Goal: Task Accomplishment & Management: Manage account settings

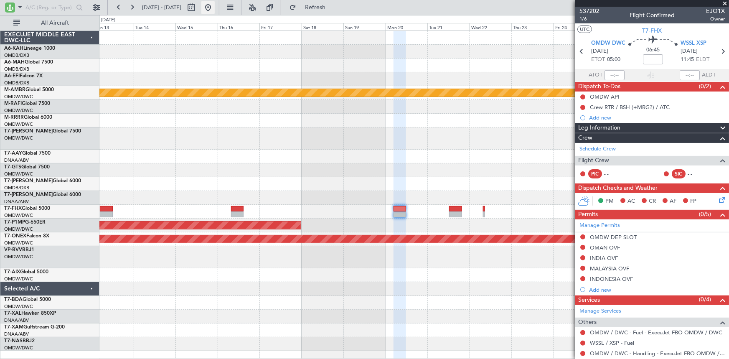
click at [215, 12] on button at bounding box center [207, 7] width 13 height 13
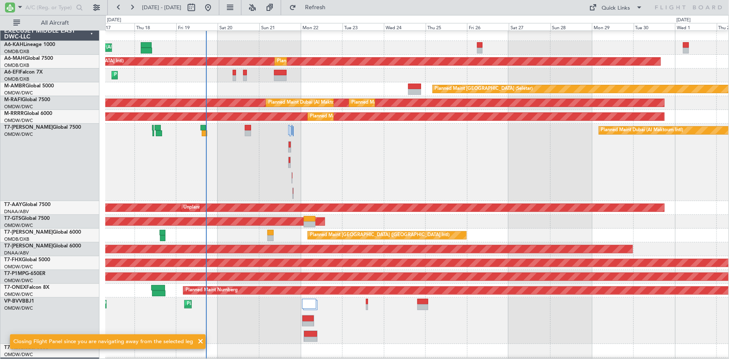
scroll to position [3, 0]
click at [405, 149] on div "Planned Maint Dubai (Al Maktoum Intl)" at bounding box center [417, 162] width 624 height 77
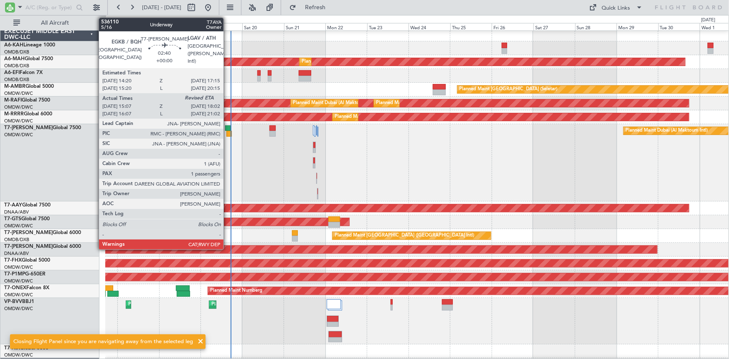
click at [227, 127] on div at bounding box center [227, 128] width 5 height 6
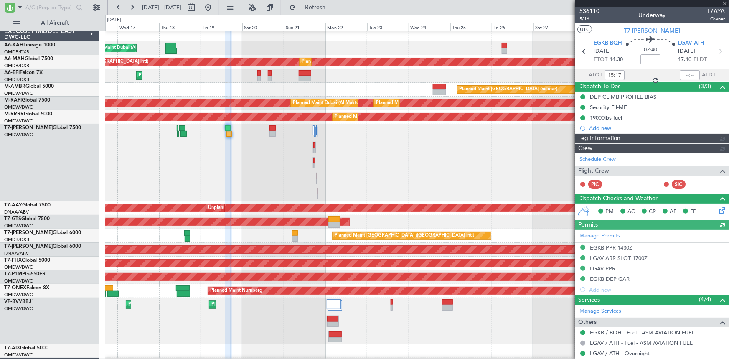
type input "[PERSON_NAME] ([PERSON_NAME])"
type input "7177"
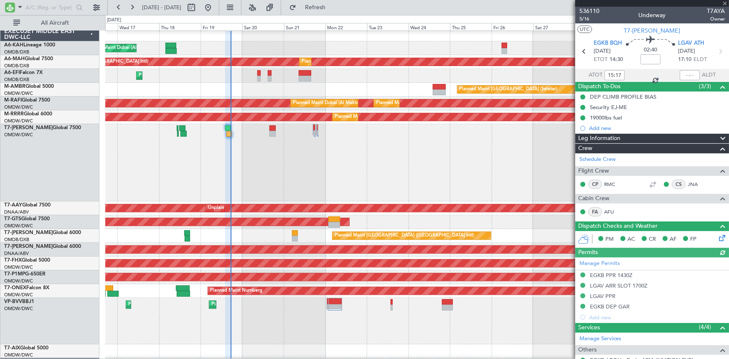
type input "[PERSON_NAME] ([PERSON_NAME])"
type input "7177"
type input "[PERSON_NAME] ([PERSON_NAME])"
type input "7177"
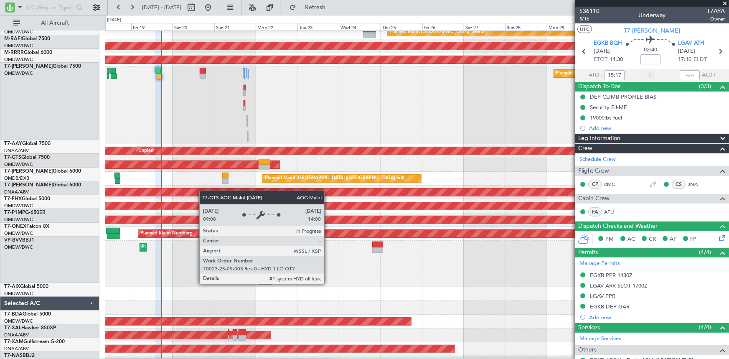
scroll to position [71, 0]
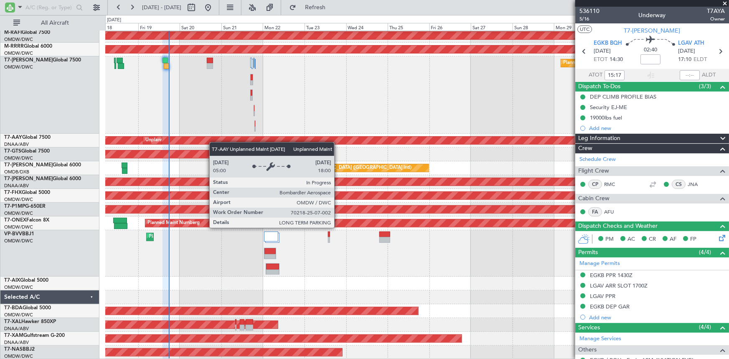
click at [215, 140] on div "Planned Maint [GEOGRAPHIC_DATA] (Seletar) Planned Maint [GEOGRAPHIC_DATA] (Al M…" at bounding box center [417, 160] width 624 height 400
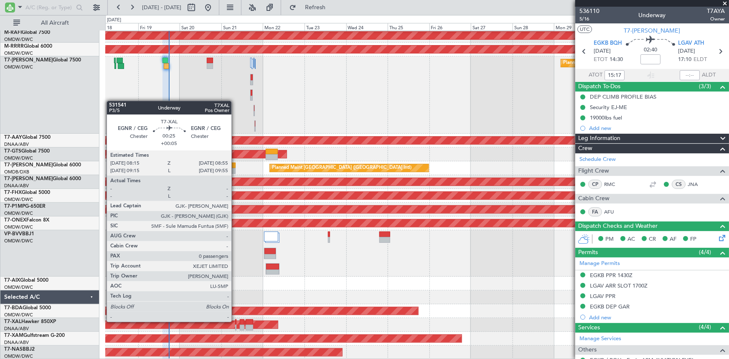
click at [235, 321] on div at bounding box center [235, 322] width 1 height 6
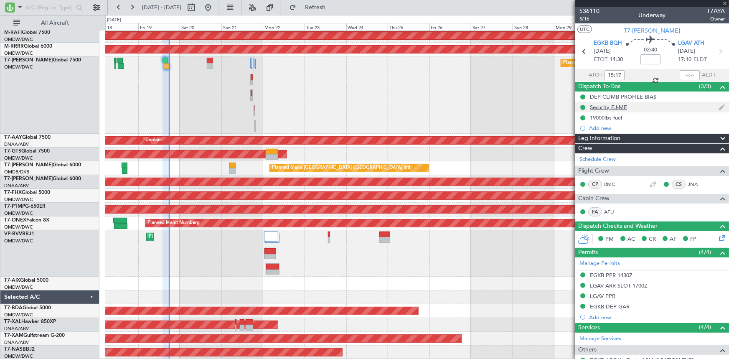
type input "+00:05"
type input "0"
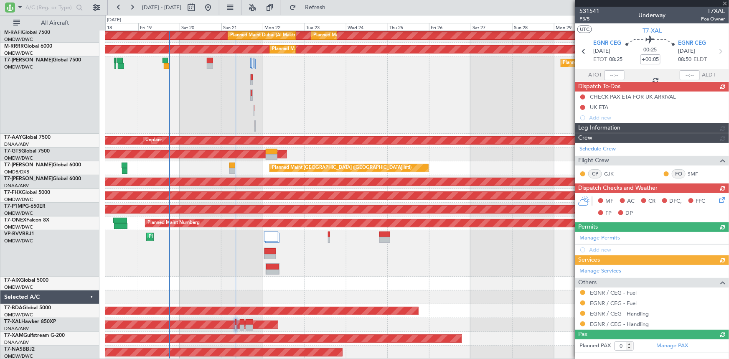
click at [300, 105] on div "Planned Maint Dubai (Al Maktoum Intl)" at bounding box center [417, 94] width 624 height 77
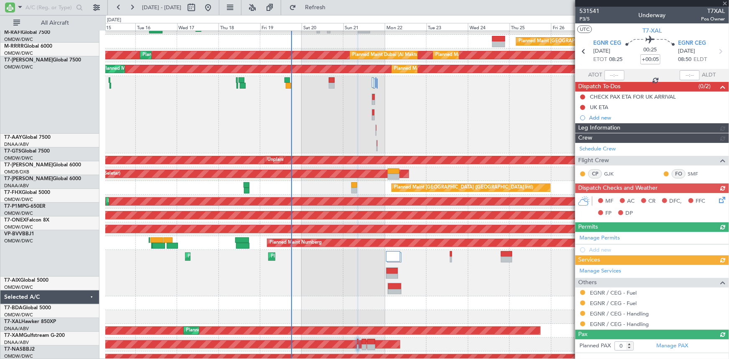
scroll to position [51, 0]
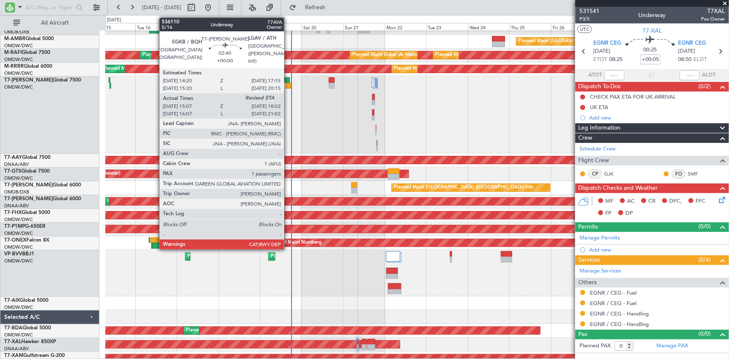
click at [288, 81] on div at bounding box center [287, 80] width 5 height 6
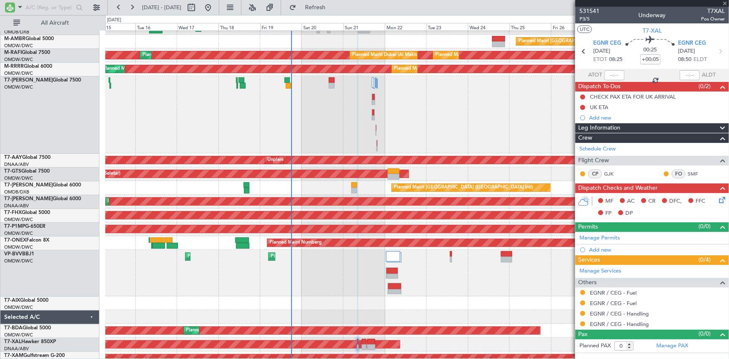
type input "15:17"
type input "1"
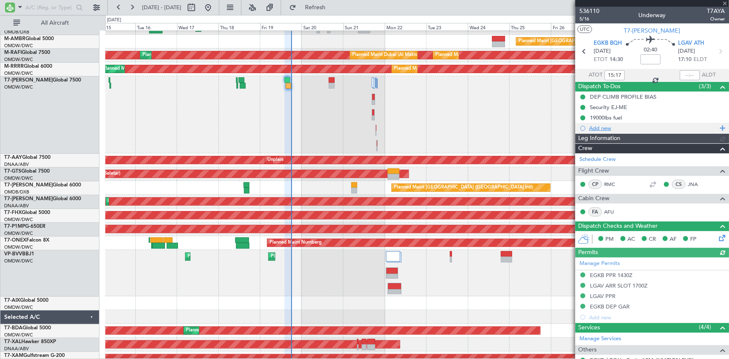
type input "[PERSON_NAME] ([PERSON_NAME])"
type input "7177"
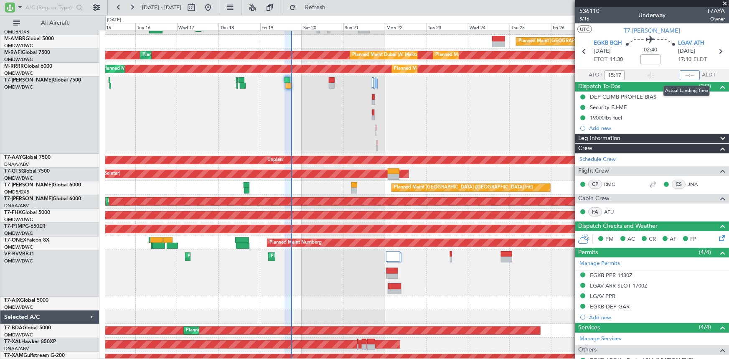
click at [680, 74] on input "text" at bounding box center [690, 75] width 20 height 10
type input "18:04"
click at [637, 69] on section "ATOT 15:17 18:04 ALDT" at bounding box center [653, 75] width 154 height 13
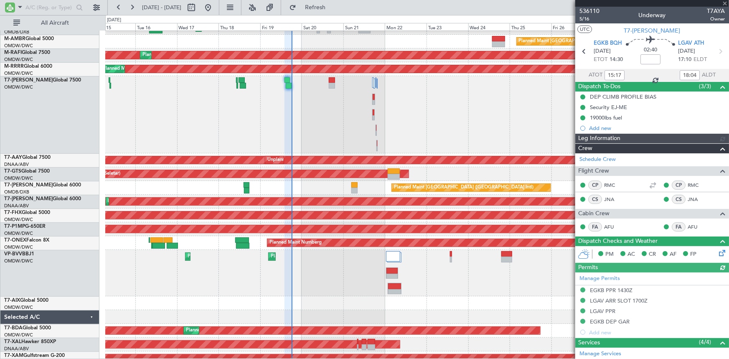
type input "[PERSON_NAME] ([PERSON_NAME])"
type input "7177"
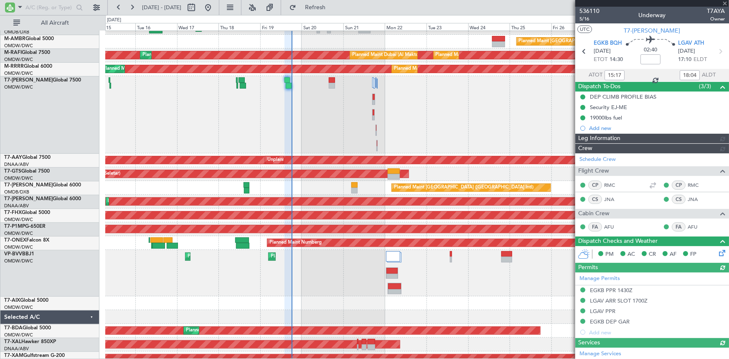
type input "[PERSON_NAME] ([PERSON_NAME])"
type input "7177"
type input "[PERSON_NAME] ([PERSON_NAME])"
type input "7177"
type input "[PERSON_NAME] ([PERSON_NAME])"
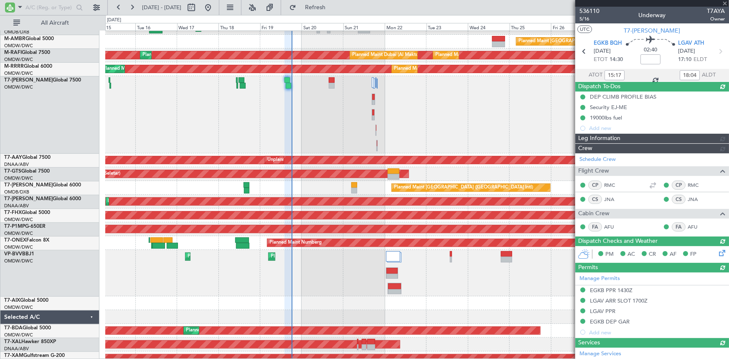
type input "7177"
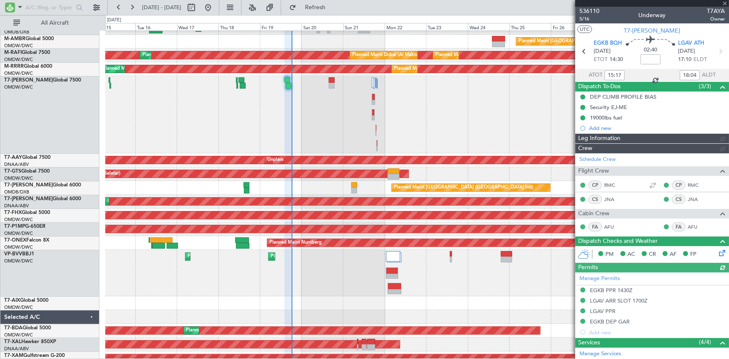
type input "[PERSON_NAME] ([PERSON_NAME])"
type input "7177"
type input "[PERSON_NAME] ([PERSON_NAME])"
type input "7177"
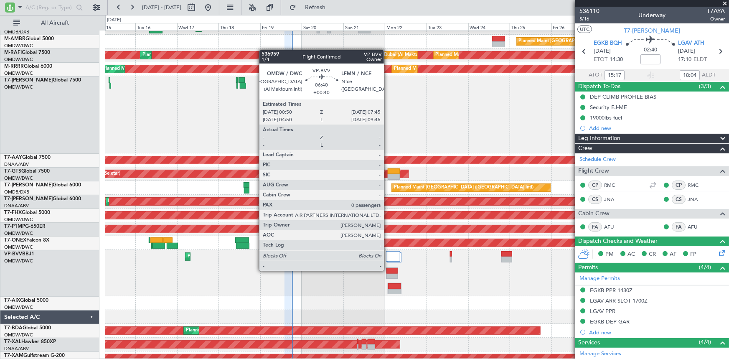
click at [388, 270] on div at bounding box center [392, 271] width 11 height 6
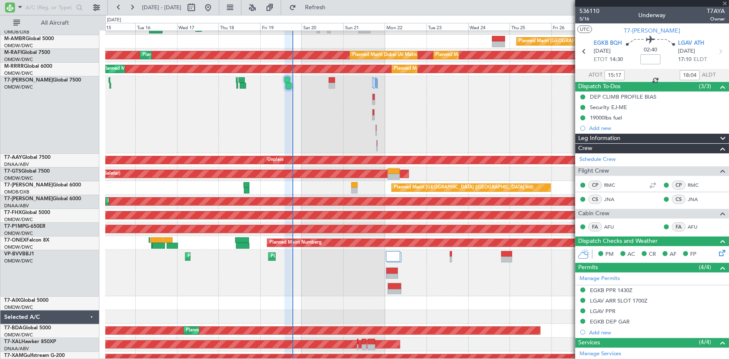
type input "+00:40"
type input "0"
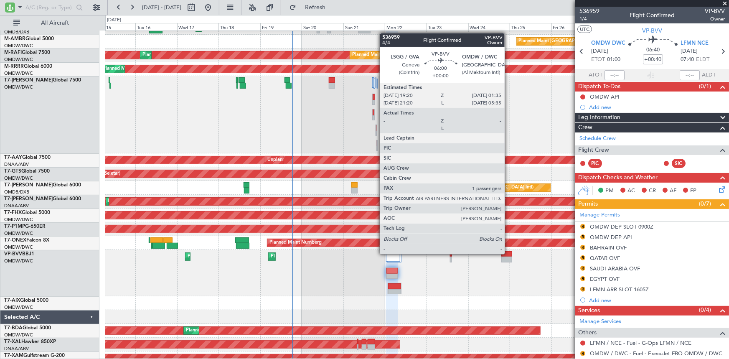
click at [509, 253] on div at bounding box center [507, 254] width 11 height 6
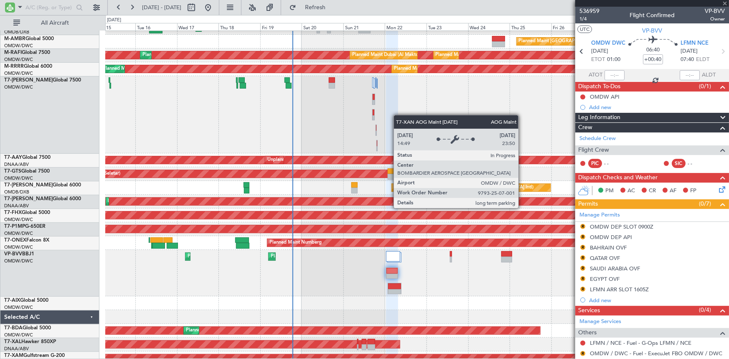
type input "1"
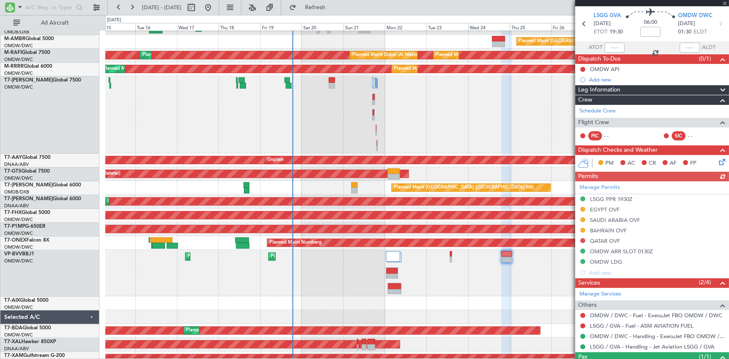
scroll to position [38, 0]
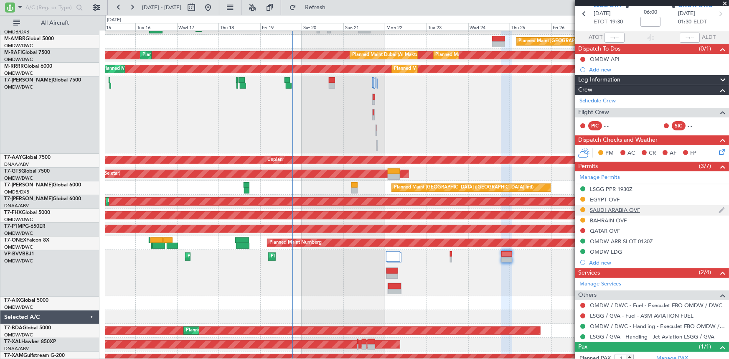
click at [619, 211] on div "SAUDI ARABIA OVF" at bounding box center [615, 209] width 50 height 7
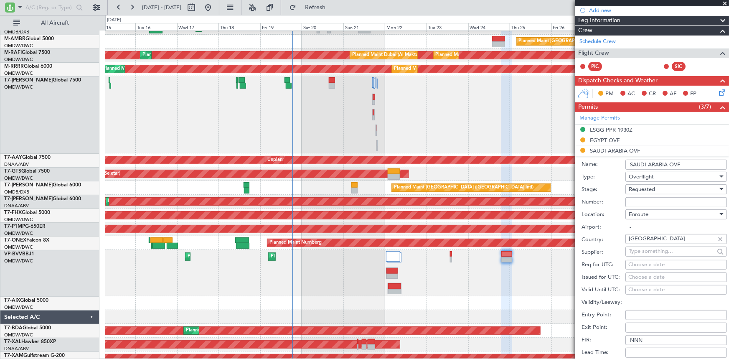
scroll to position [114, 0]
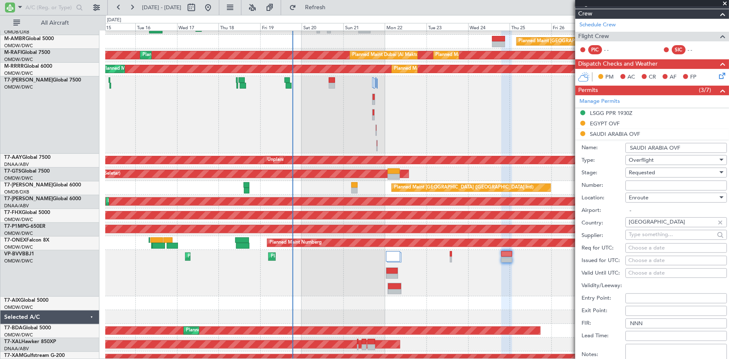
click at [659, 186] on input "Number:" at bounding box center [677, 186] width 102 height 10
paste input "2501020832"
type input "2501020832"
click at [656, 173] on div "Requested" at bounding box center [673, 172] width 89 height 13
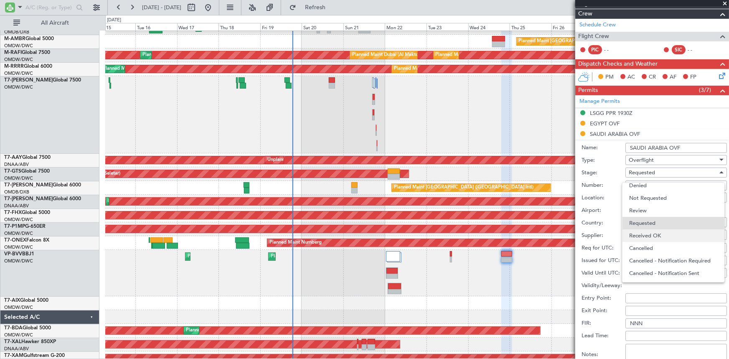
click at [648, 233] on span "Received OK" at bounding box center [673, 235] width 89 height 13
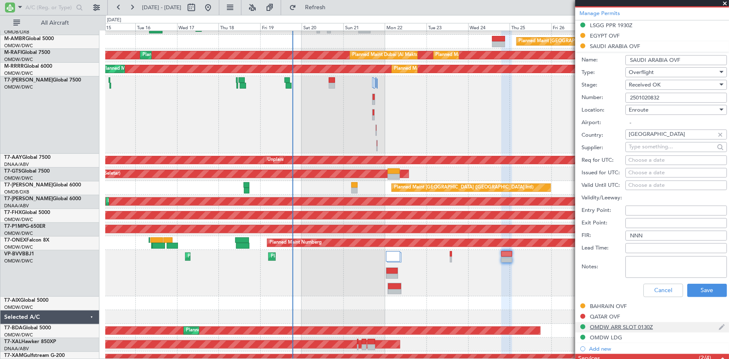
scroll to position [228, 0]
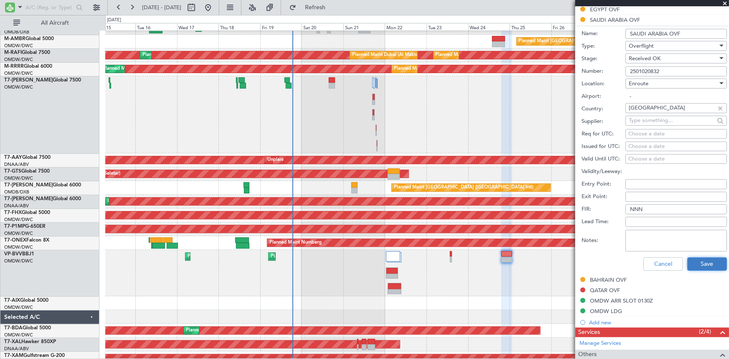
click at [701, 263] on button "Save" at bounding box center [708, 263] width 40 height 13
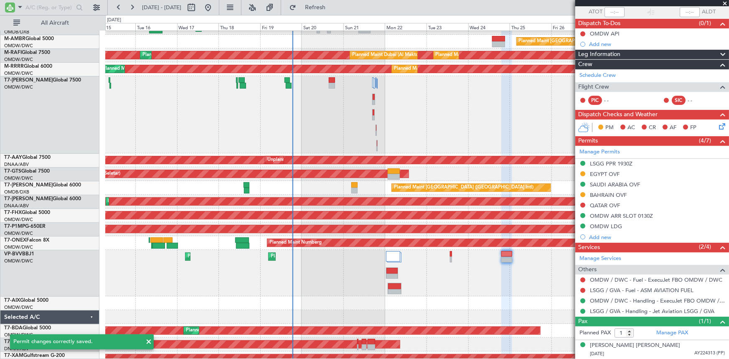
scroll to position [62, 0]
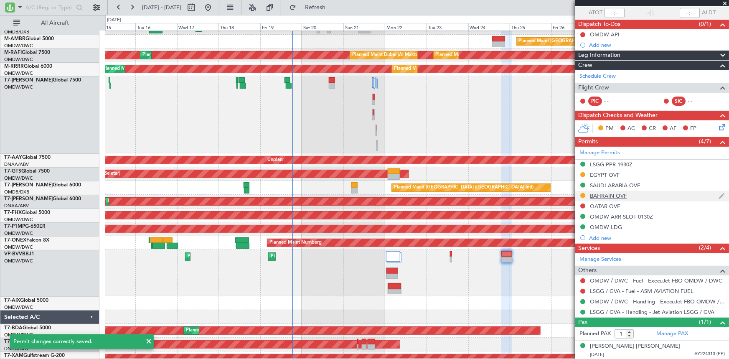
click at [608, 194] on div "BAHRAIN OVF" at bounding box center [608, 195] width 37 height 7
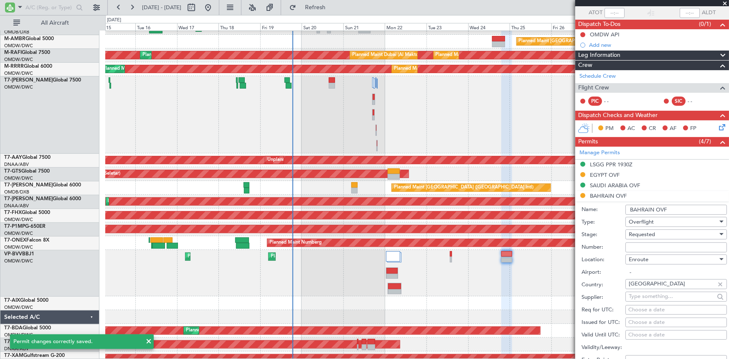
scroll to position [228, 0]
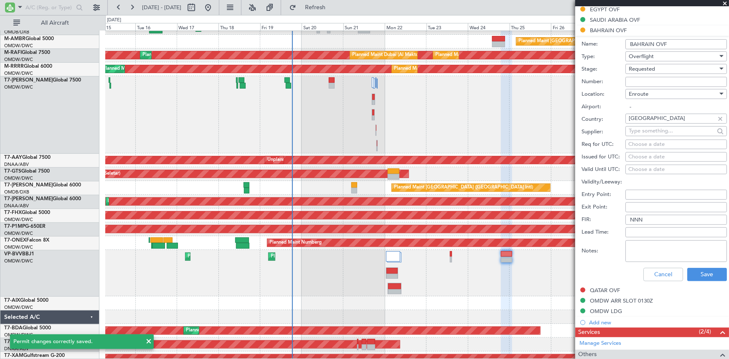
click at [650, 66] on span "Requested" at bounding box center [642, 69] width 26 height 8
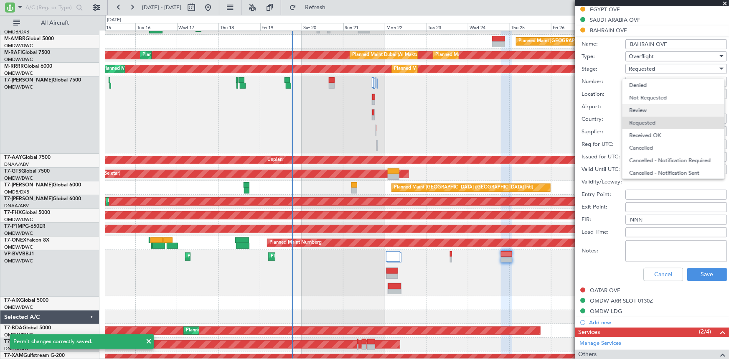
scroll to position [3, 0]
click at [656, 133] on span "Received OK" at bounding box center [673, 132] width 89 height 13
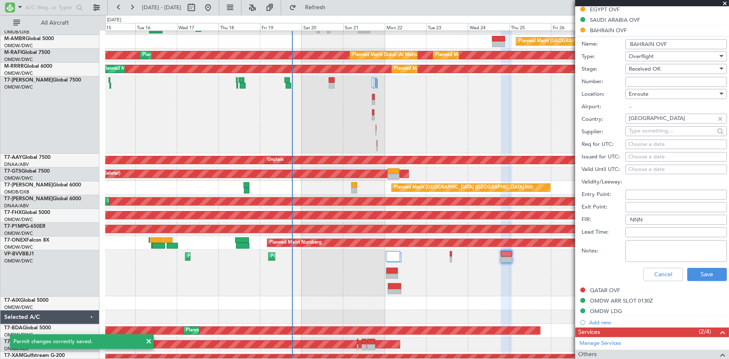
click at [647, 77] on input "Number:" at bounding box center [677, 82] width 102 height 10
paste input "AT/P/25-09/ON/001025 SIT"
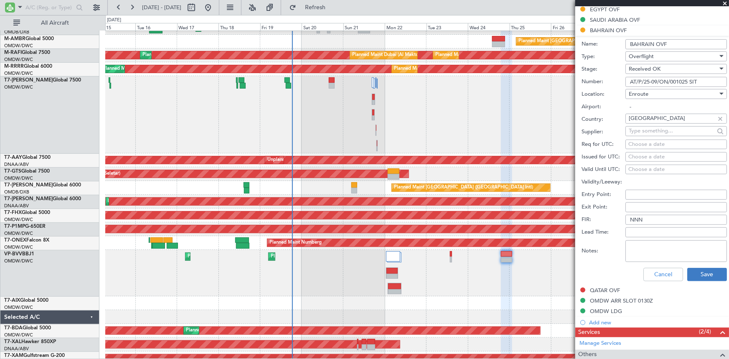
type input "AT/P/25-09/ON/001025 SIT"
click at [695, 268] on button "Save" at bounding box center [708, 274] width 40 height 13
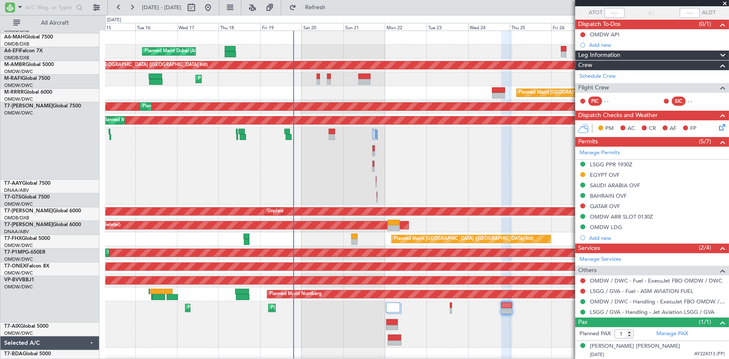
scroll to position [0, 0]
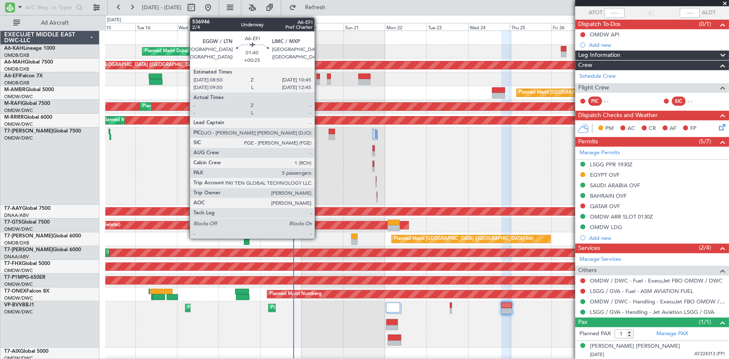
click at [318, 76] on div at bounding box center [318, 77] width 3 height 6
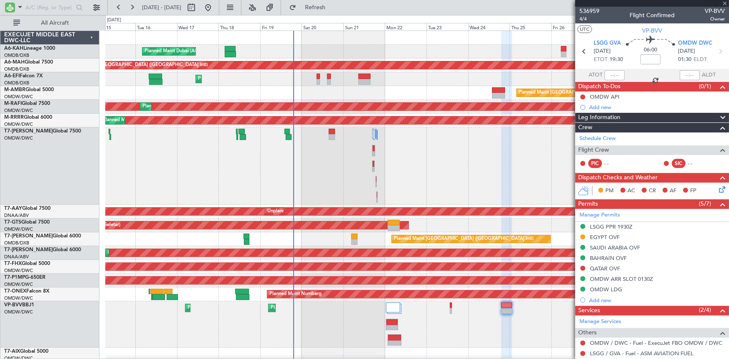
type input "+00:25"
type input "5"
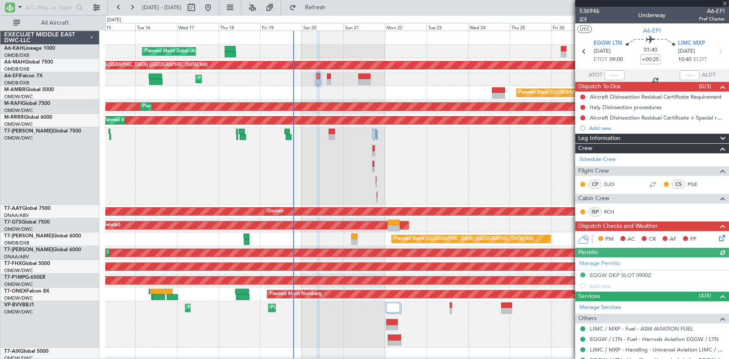
click at [582, 18] on span "2/4" at bounding box center [590, 18] width 20 height 7
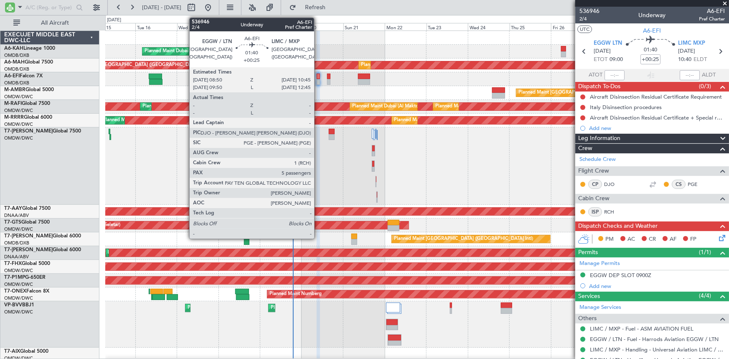
click at [318, 79] on div at bounding box center [318, 82] width 3 height 6
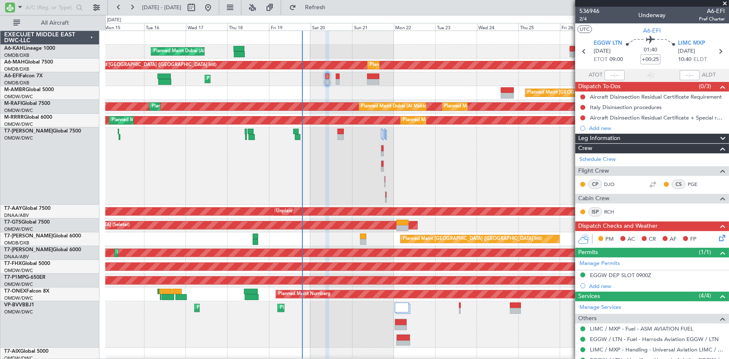
click at [351, 298] on div "Planned Maint Dubai (Al Maktoum Intl) Planned Maint [GEOGRAPHIC_DATA] ([GEOGRAP…" at bounding box center [417, 231] width 624 height 400
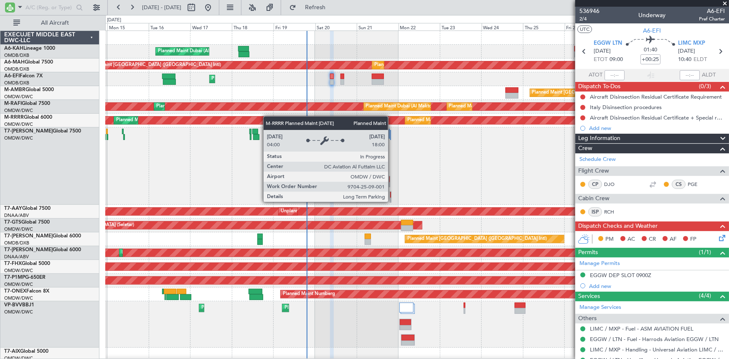
click at [267, 120] on div "Planned Maint Dubai (Al Maktoum Intl) Planned Maint [GEOGRAPHIC_DATA] ([GEOGRAP…" at bounding box center [417, 231] width 624 height 400
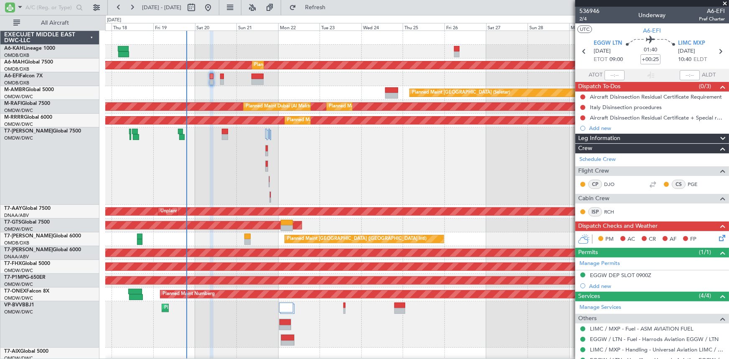
click at [198, 79] on div "Planned Maint [GEOGRAPHIC_DATA] ([GEOGRAPHIC_DATA])" at bounding box center [417, 79] width 624 height 14
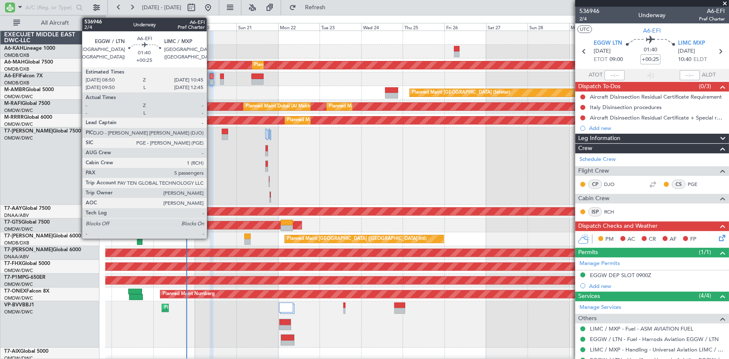
click at [211, 76] on div at bounding box center [211, 77] width 3 height 6
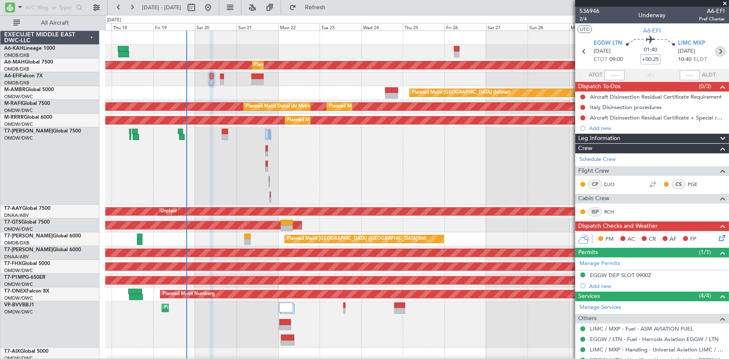
click at [717, 51] on icon at bounding box center [720, 51] width 11 height 11
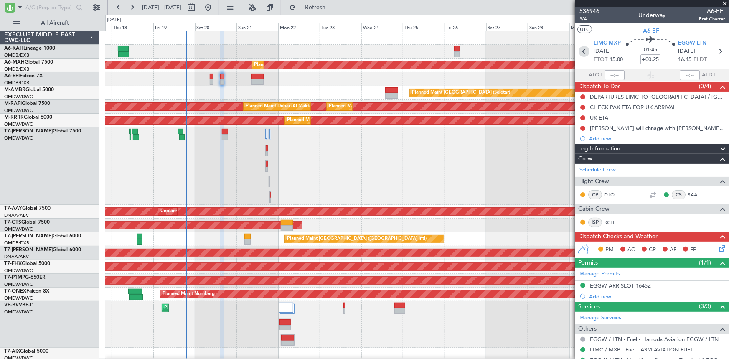
click at [581, 51] on icon at bounding box center [584, 51] width 11 height 11
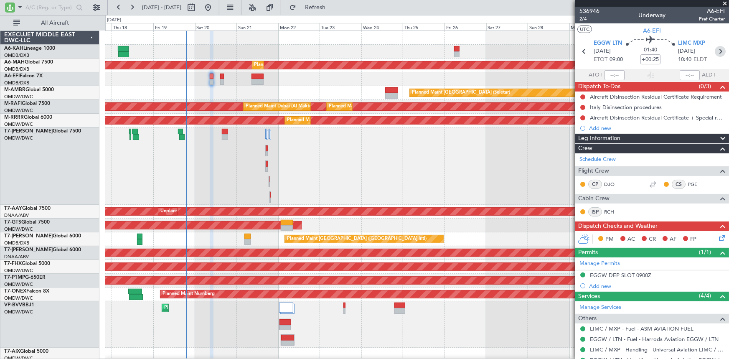
click at [719, 46] on icon at bounding box center [720, 51] width 11 height 11
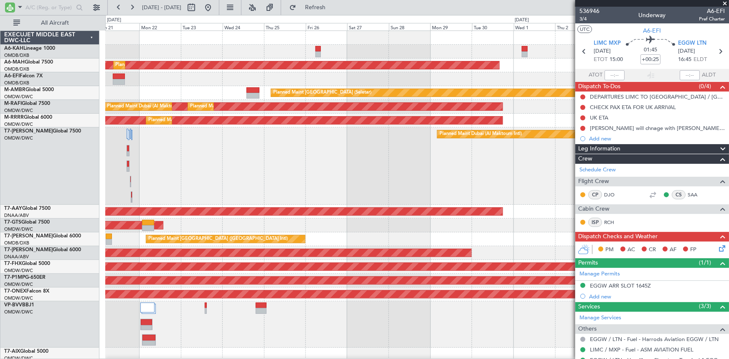
click at [200, 92] on div "Planned Maint [GEOGRAPHIC_DATA] (Seletar)" at bounding box center [417, 93] width 624 height 14
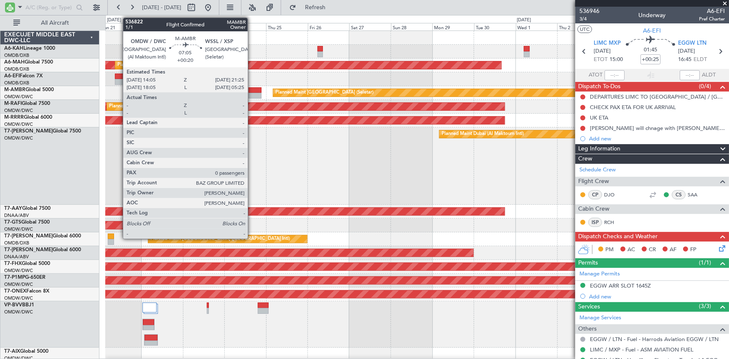
click at [252, 90] on div at bounding box center [255, 90] width 13 height 6
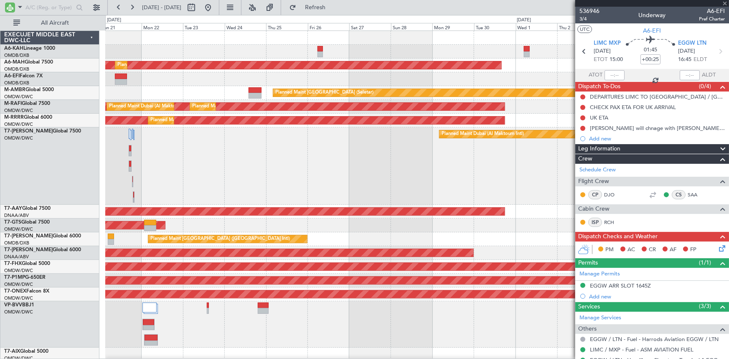
type input "+00:20"
type input "0"
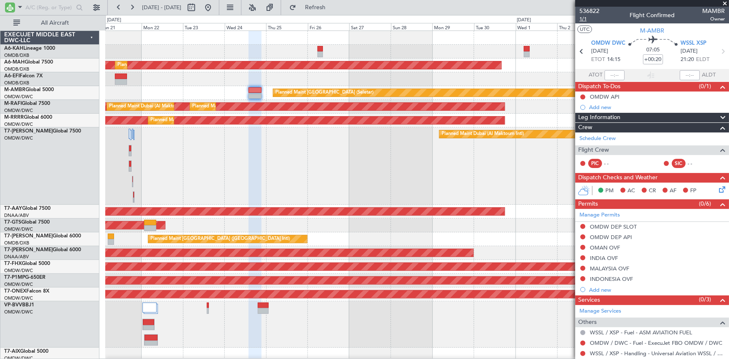
click at [586, 18] on span "1/1" at bounding box center [590, 18] width 20 height 7
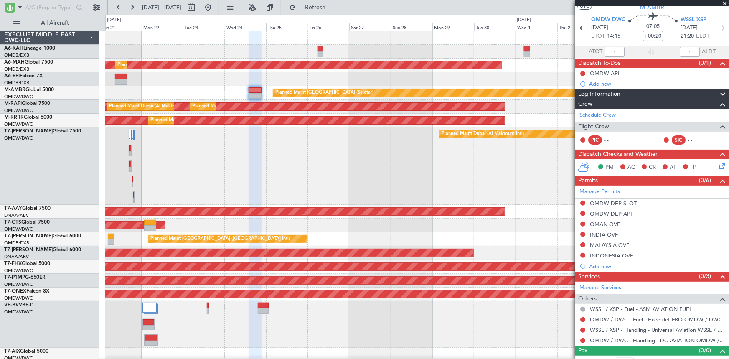
scroll to position [33, 0]
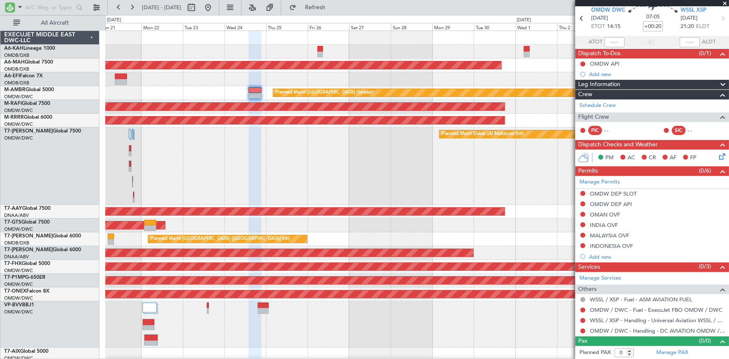
click at [217, 141] on div "Planned Maint Dubai (Al Maktoum Intl)" at bounding box center [417, 165] width 624 height 77
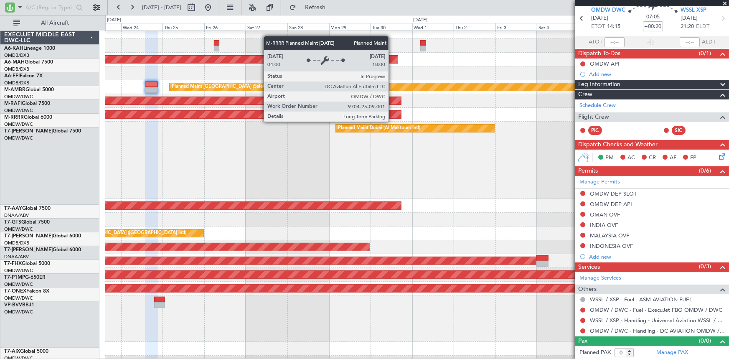
scroll to position [5, 0]
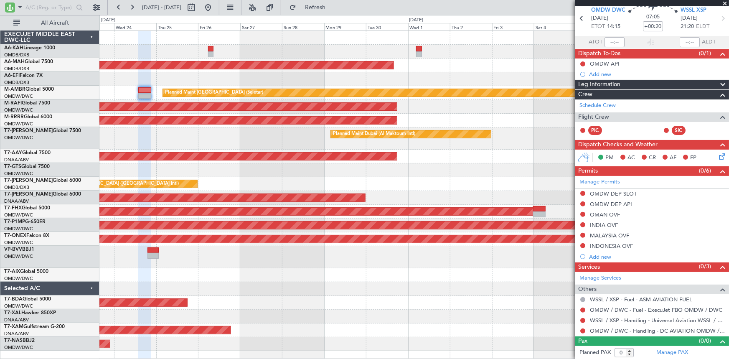
scroll to position [0, 0]
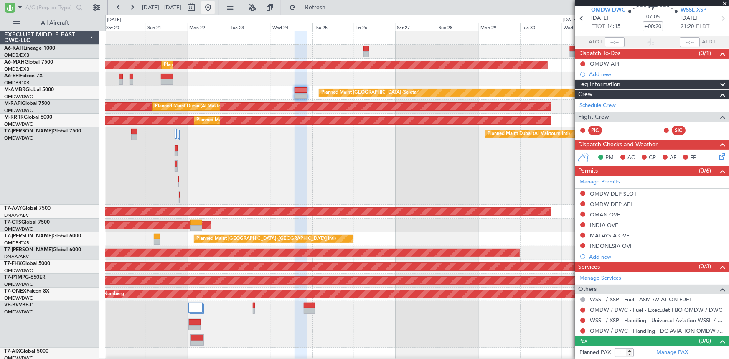
click at [215, 8] on button at bounding box center [207, 7] width 13 height 13
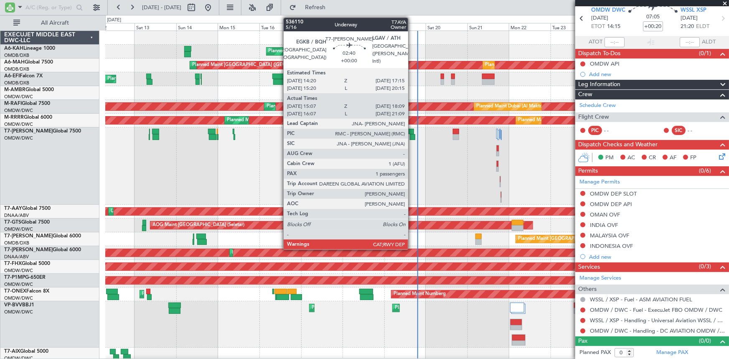
click at [412, 131] on div at bounding box center [411, 132] width 5 height 6
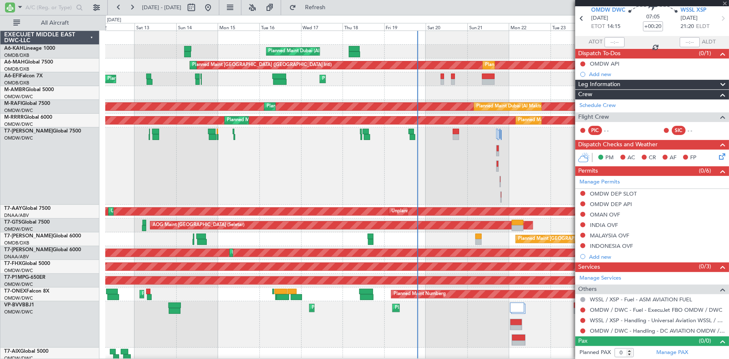
type input "15:17"
type input "18:04"
type input "1"
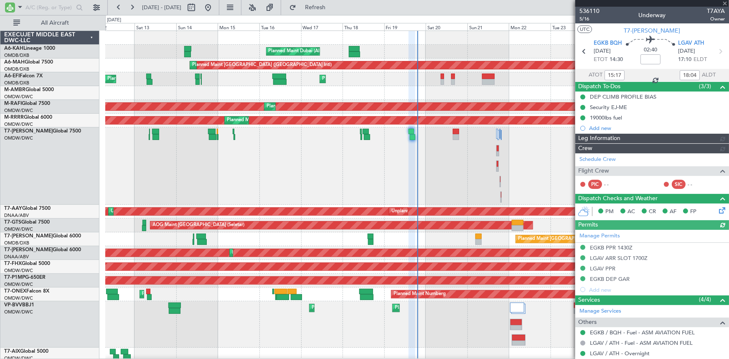
type input "[PERSON_NAME] ([PERSON_NAME])"
type input "7177"
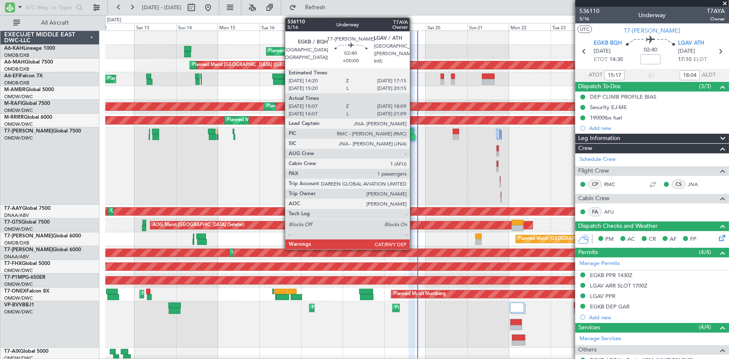
click at [414, 134] on div at bounding box center [412, 137] width 5 height 6
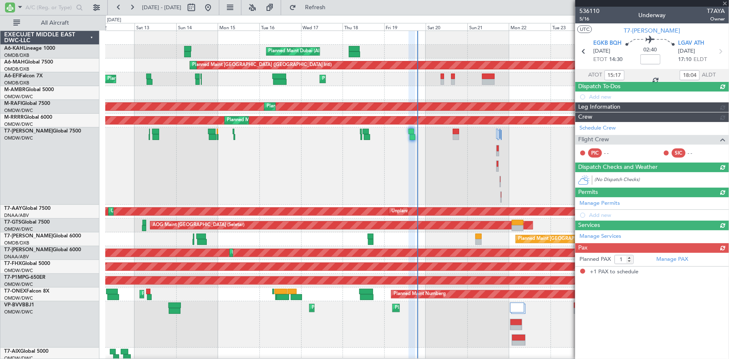
type input "[PERSON_NAME] ([PERSON_NAME])"
type input "7177"
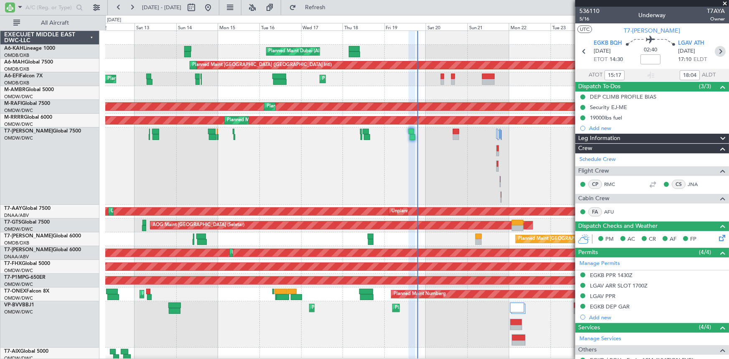
click at [718, 51] on icon at bounding box center [720, 51] width 11 height 11
type input "+00:15"
type input "10"
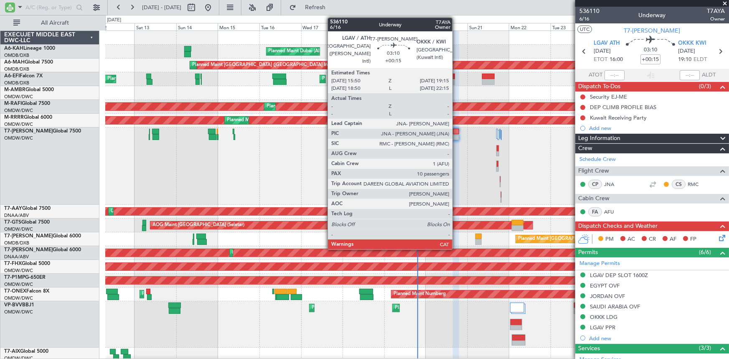
click at [456, 132] on div at bounding box center [456, 132] width 6 height 6
click at [455, 131] on div at bounding box center [456, 132] width 6 height 6
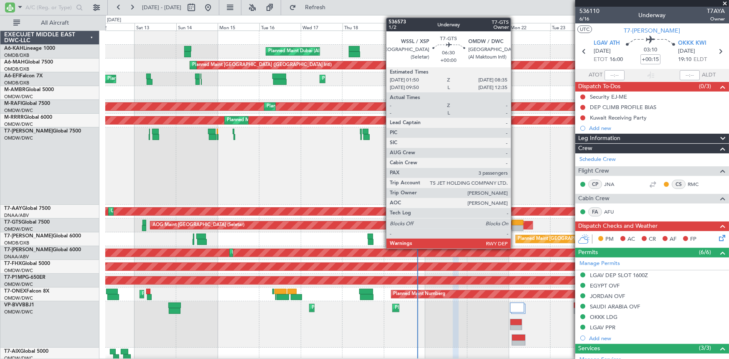
click at [515, 222] on div at bounding box center [518, 223] width 12 height 6
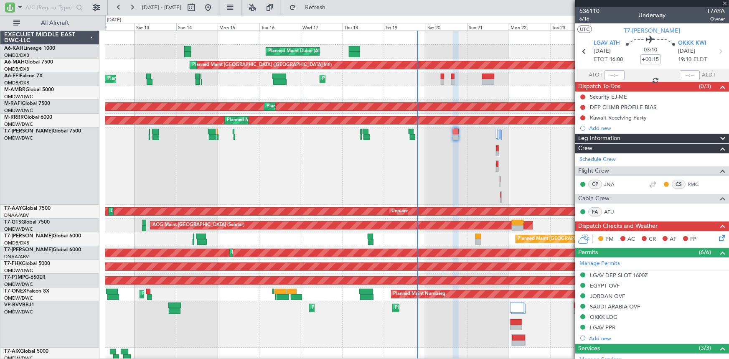
type input "3"
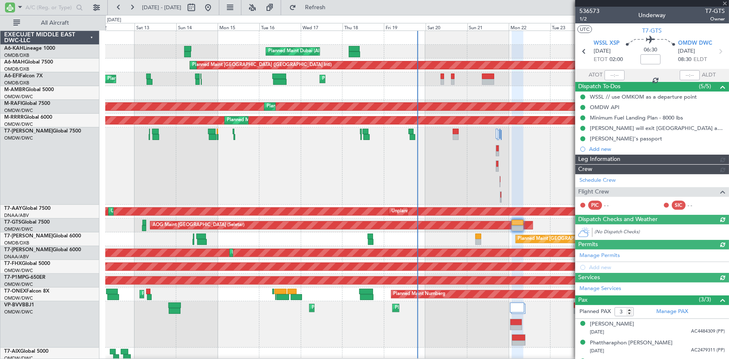
type input "[PERSON_NAME] (ANI)"
type input "7241"
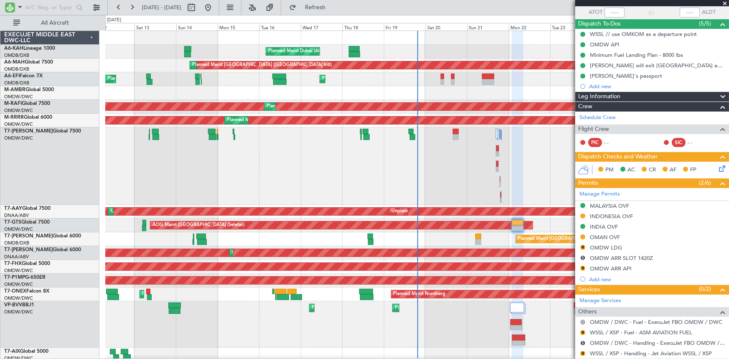
scroll to position [76, 0]
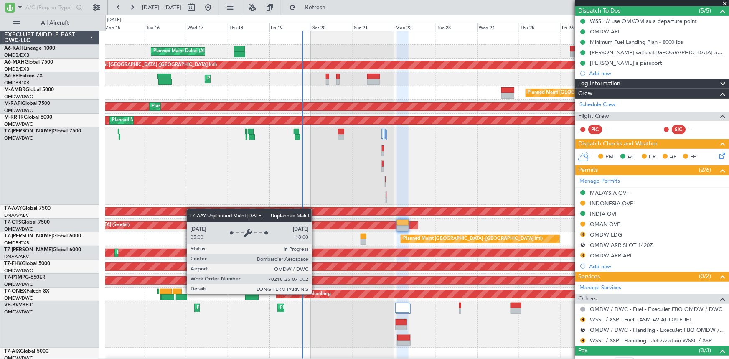
click at [191, 206] on div "Planned Maint Dubai (Al Maktoum Intl) Planned Maint [GEOGRAPHIC_DATA] ([GEOGRAP…" at bounding box center [417, 231] width 624 height 400
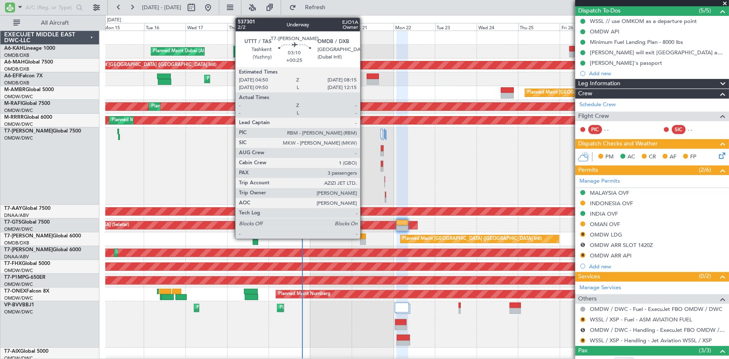
click at [364, 237] on div at bounding box center [363, 237] width 6 height 6
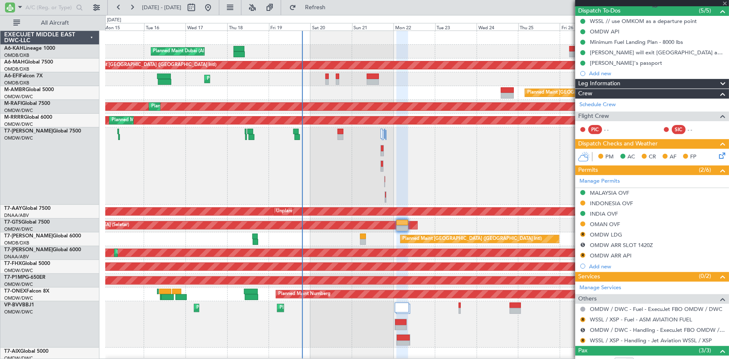
type input "+00:25"
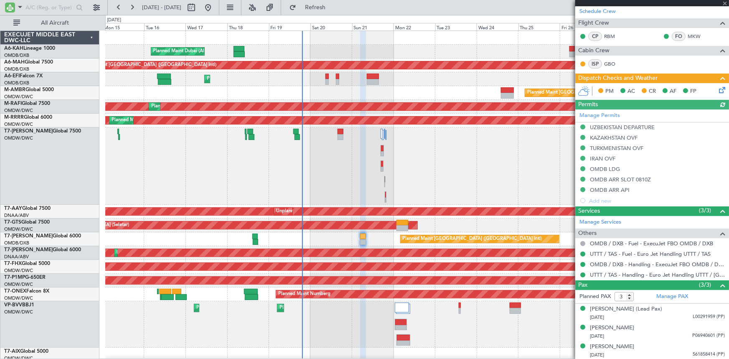
scroll to position [117, 0]
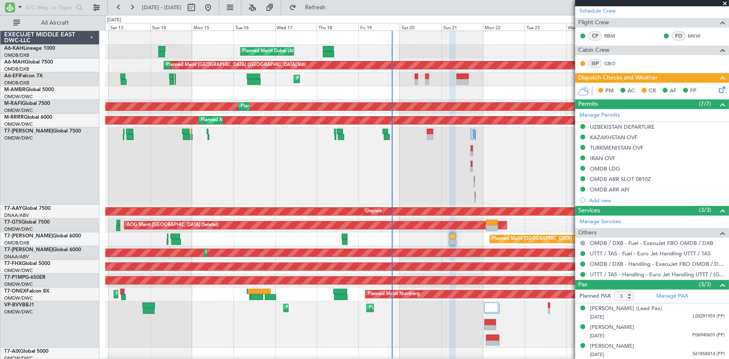
click at [256, 167] on div "Planned Maint Dubai (Al Maktoum Intl)" at bounding box center [417, 165] width 624 height 77
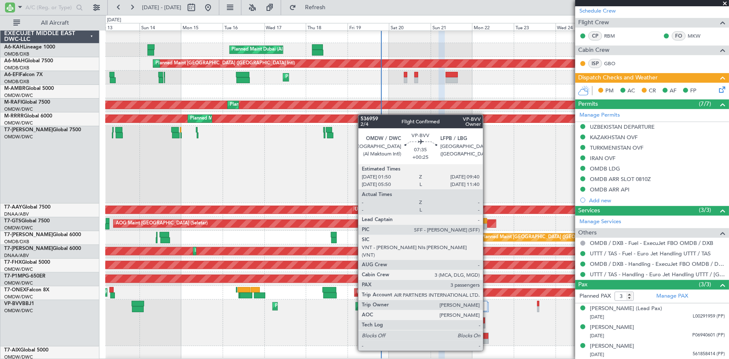
click at [487, 334] on div at bounding box center [482, 336] width 13 height 6
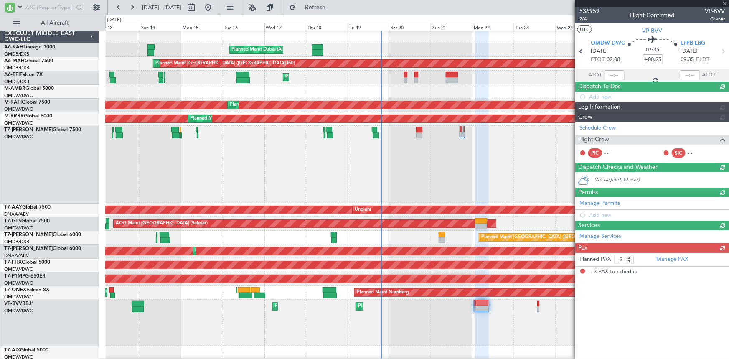
scroll to position [0, 0]
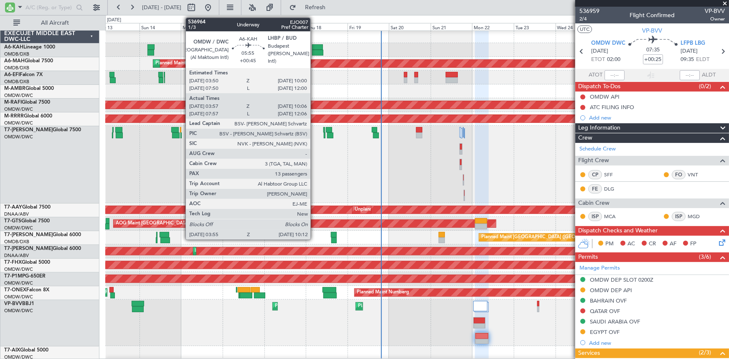
click at [314, 49] on div at bounding box center [317, 47] width 11 height 6
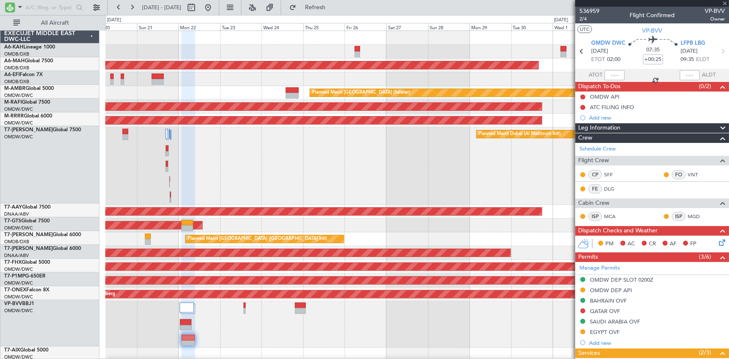
type input "+00:45"
type input "04:07"
type input "10:01"
type input "13"
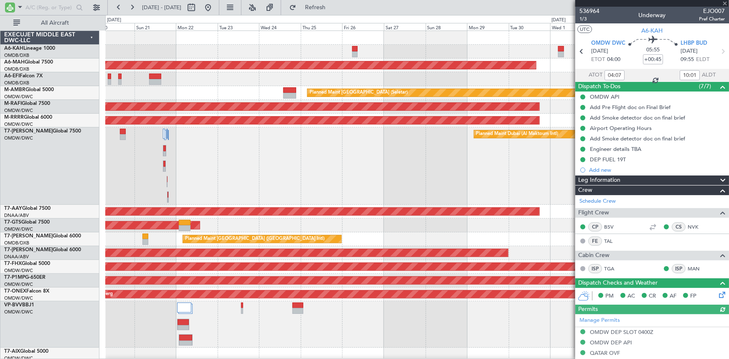
type input "[PERSON_NAME] (ANI)"
type input "7304"
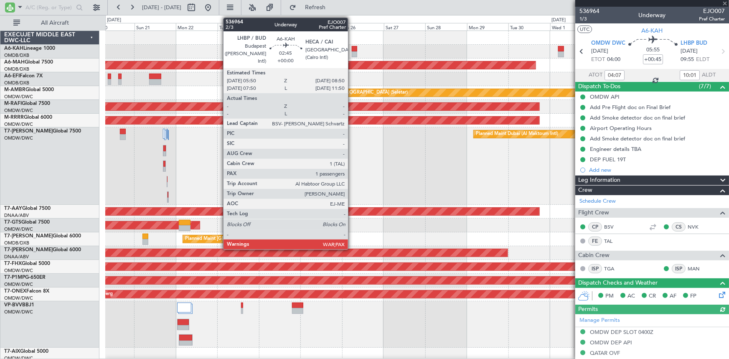
click at [352, 50] on div at bounding box center [354, 49] width 5 height 6
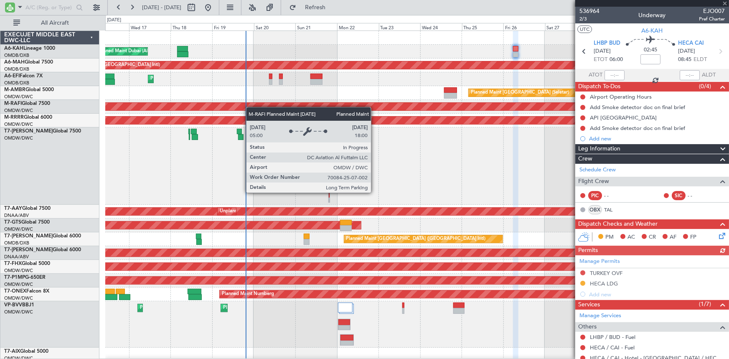
click at [302, 107] on div "Planned Maint Dubai (Al Maktoum Intl) Planned Maint [GEOGRAPHIC_DATA] ([GEOGRAP…" at bounding box center [417, 231] width 624 height 400
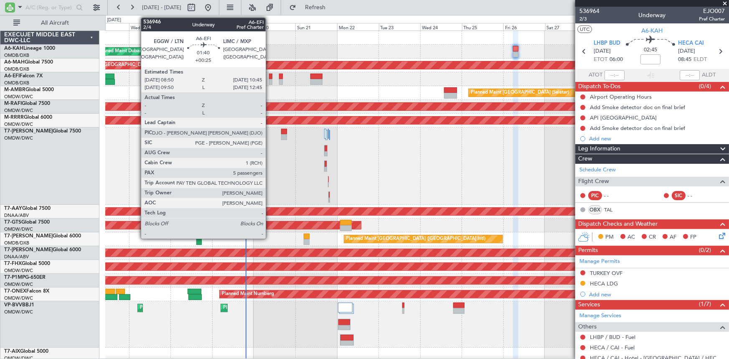
click at [270, 78] on div at bounding box center [270, 77] width 3 height 6
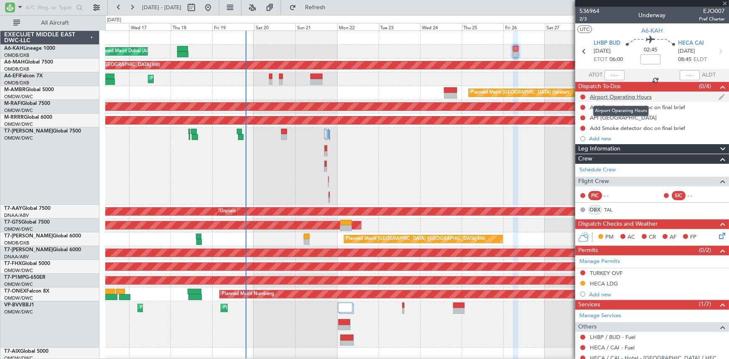
type input "+00:25"
type input "5"
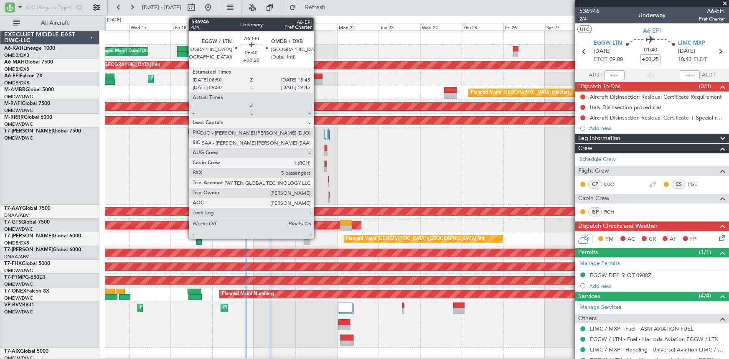
click at [318, 79] on div at bounding box center [317, 82] width 12 height 6
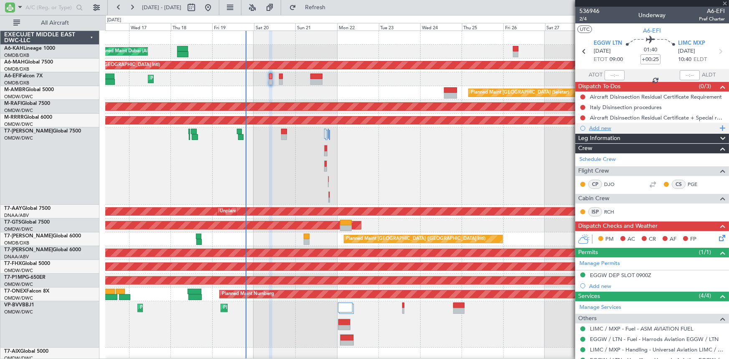
type input "+00:20"
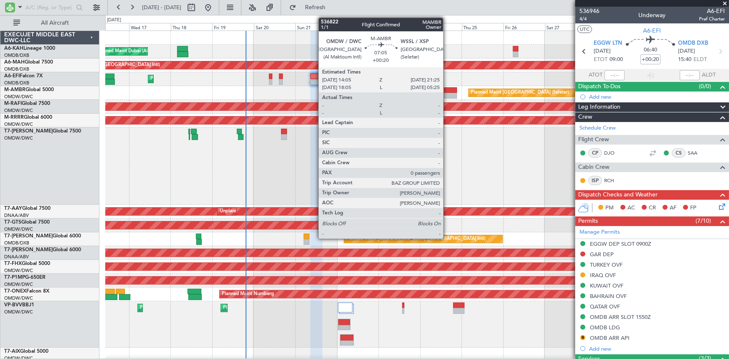
click at [447, 92] on div at bounding box center [450, 90] width 13 height 6
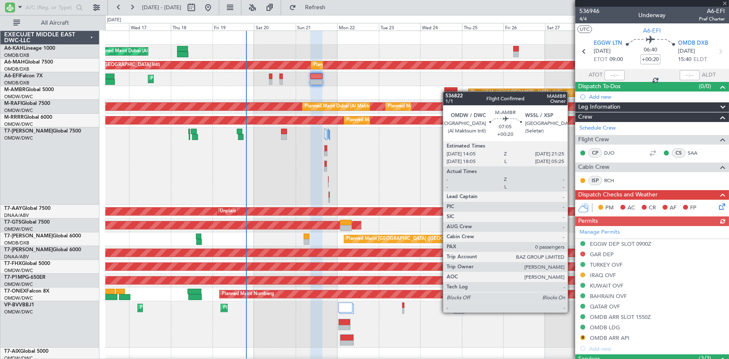
type input "0"
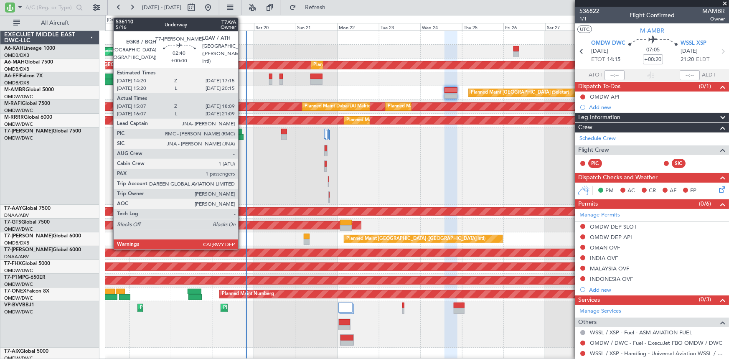
click at [242, 134] on div at bounding box center [240, 137] width 5 height 6
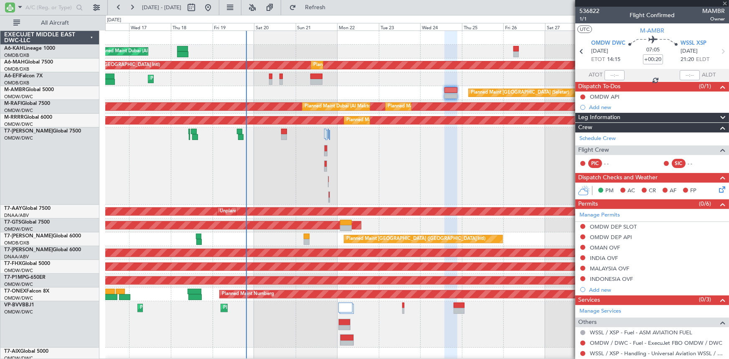
type input "15:17"
type input "18:04"
type input "1"
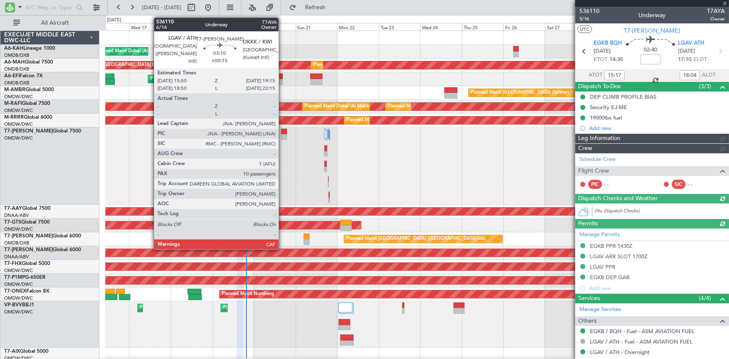
click at [283, 132] on div at bounding box center [284, 132] width 6 height 6
type input "[PERSON_NAME] ([PERSON_NAME])"
type input "7177"
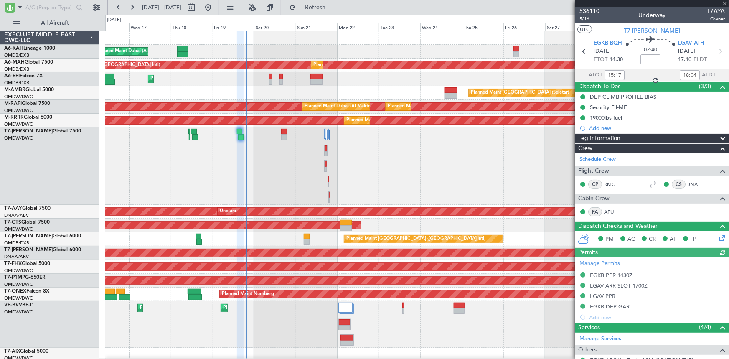
type input "+00:15"
type input "10"
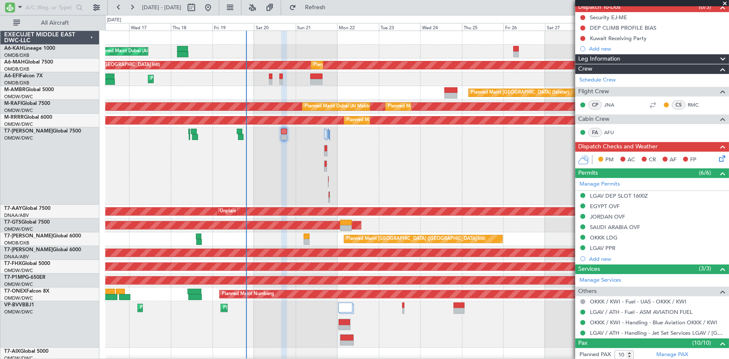
scroll to position [114, 0]
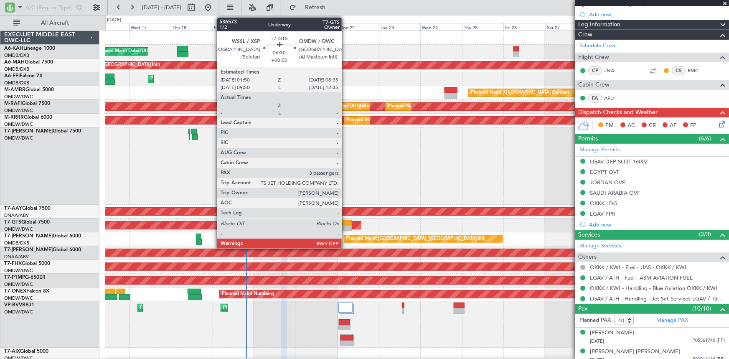
click at [346, 222] on div at bounding box center [346, 223] width 12 height 6
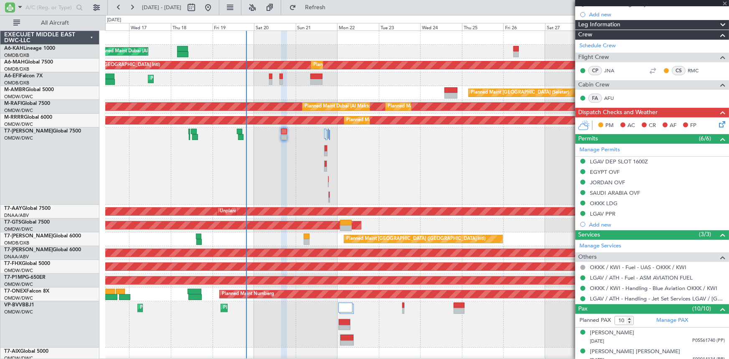
type input "3"
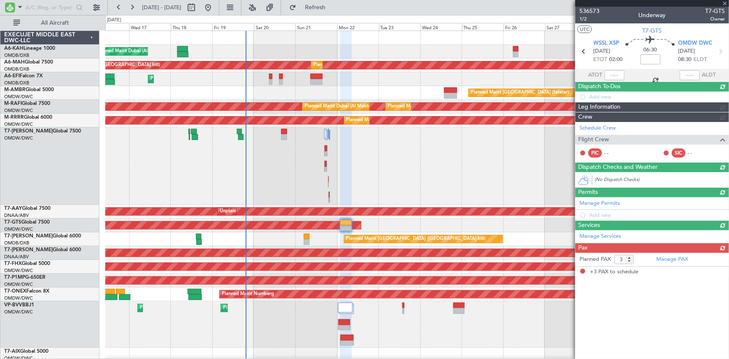
scroll to position [0, 0]
type input "[PERSON_NAME] (ANI)"
type input "7241"
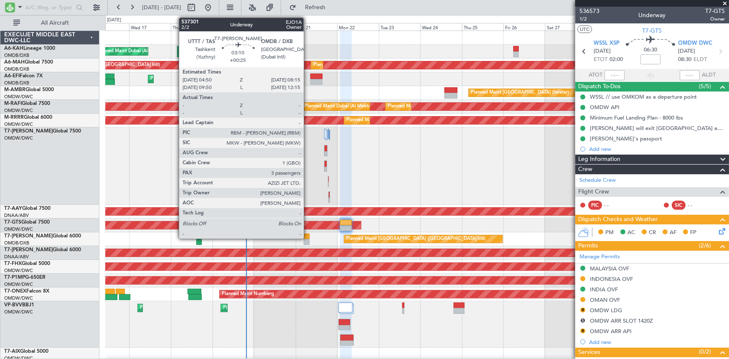
click at [308, 236] on div at bounding box center [307, 237] width 6 height 6
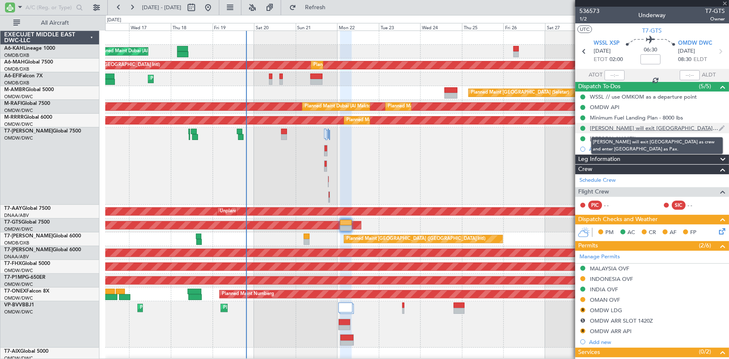
type input "+00:25"
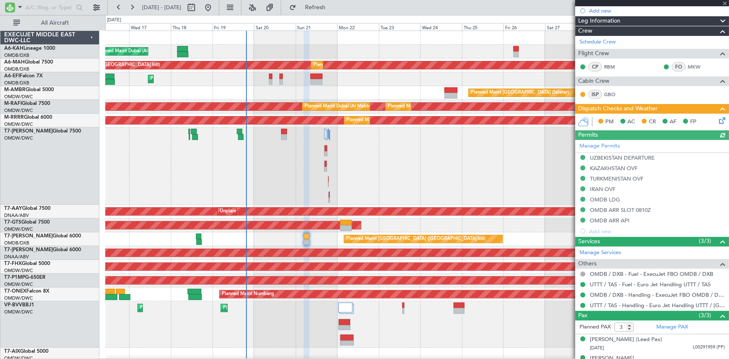
scroll to position [114, 0]
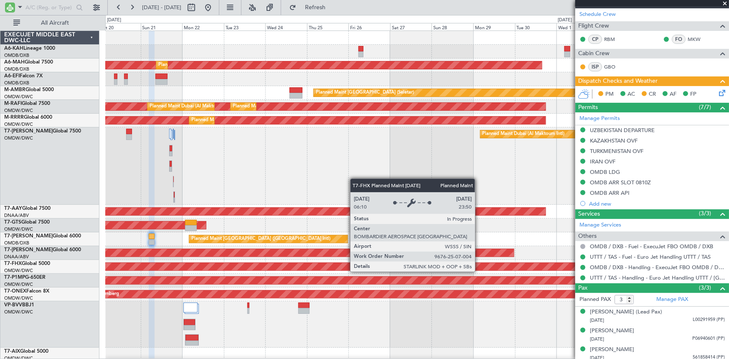
click at [324, 267] on div "Planned Maint [GEOGRAPHIC_DATA] ([GEOGRAPHIC_DATA])" at bounding box center [82, 267] width 1195 height 8
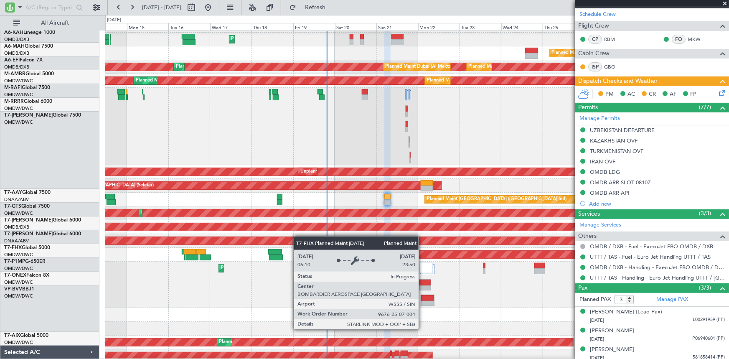
scroll to position [39, 0]
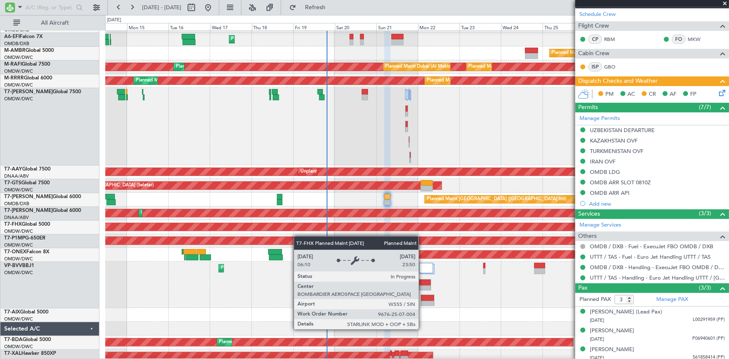
click at [390, 229] on div "Planned Maint [GEOGRAPHIC_DATA] ([GEOGRAPHIC_DATA])" at bounding box center [319, 227] width 1195 height 8
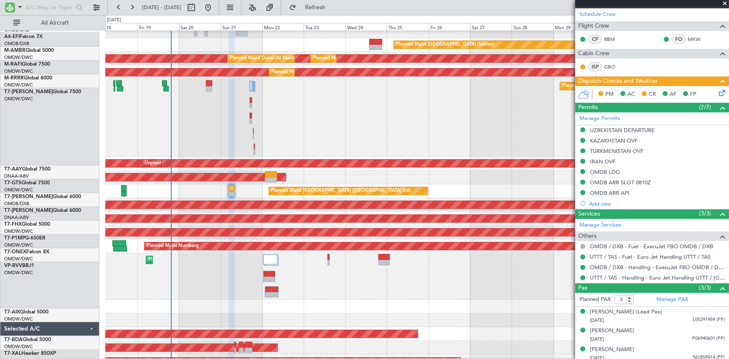
scroll to position [52, 0]
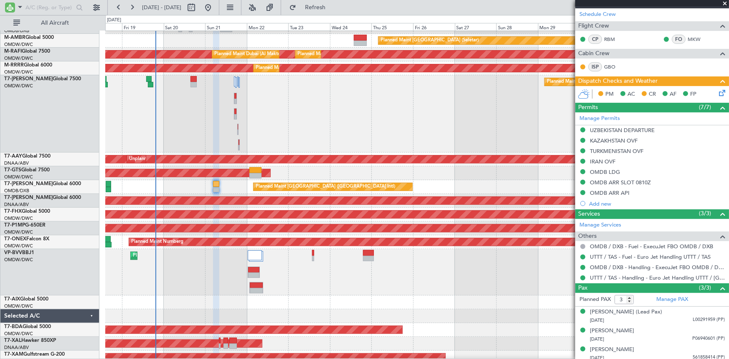
click at [332, 257] on div "Planned Maint Dubai (Al Maktoum Intl) Planned Maint Dubai (Al Maktoum Intl)" at bounding box center [417, 272] width 624 height 46
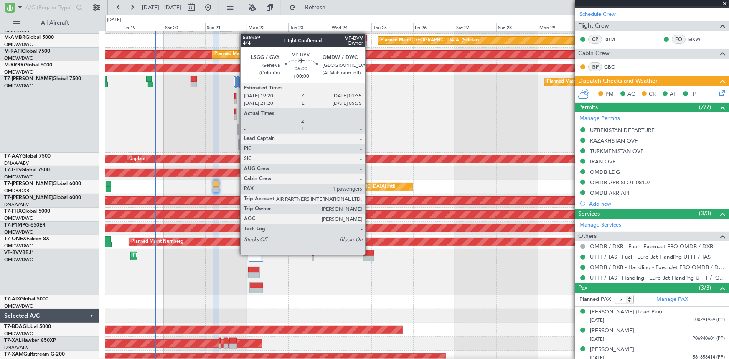
click at [369, 254] on div at bounding box center [368, 253] width 11 height 6
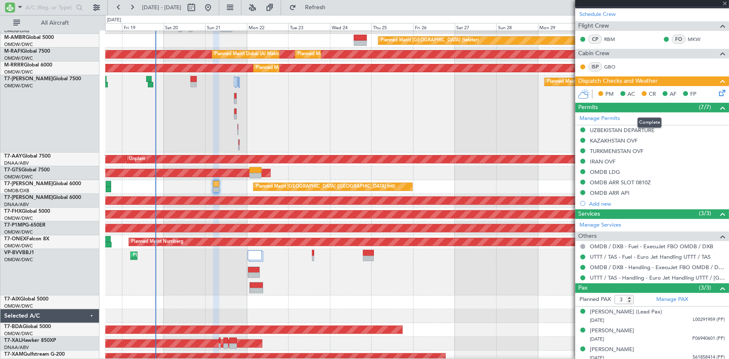
scroll to position [37, 0]
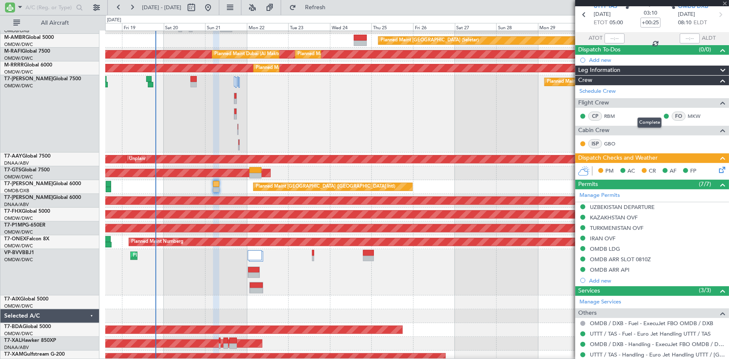
type input "1"
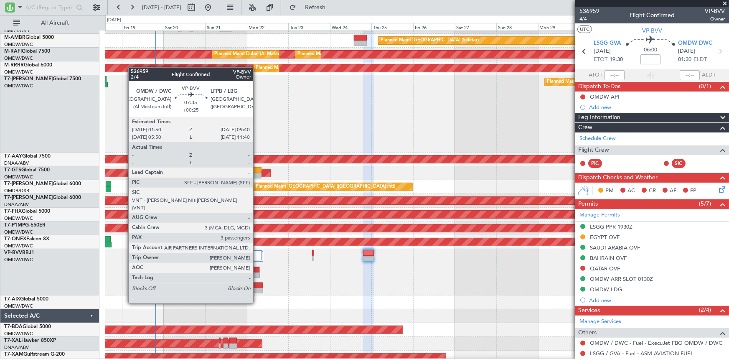
click at [257, 288] on div at bounding box center [256, 291] width 13 height 6
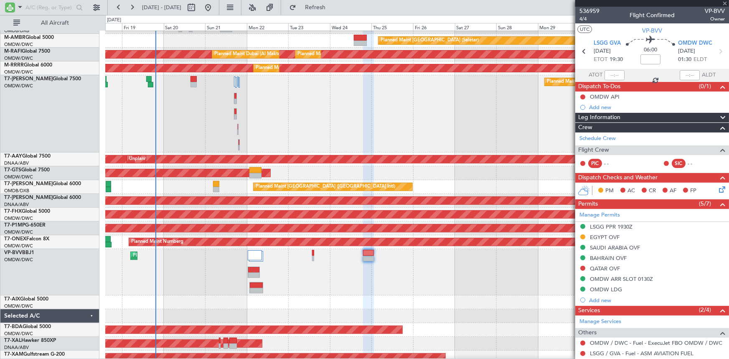
type input "+00:25"
type input "3"
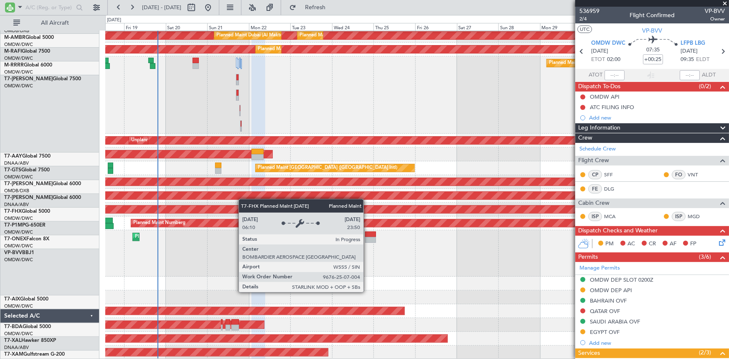
scroll to position [71, 0]
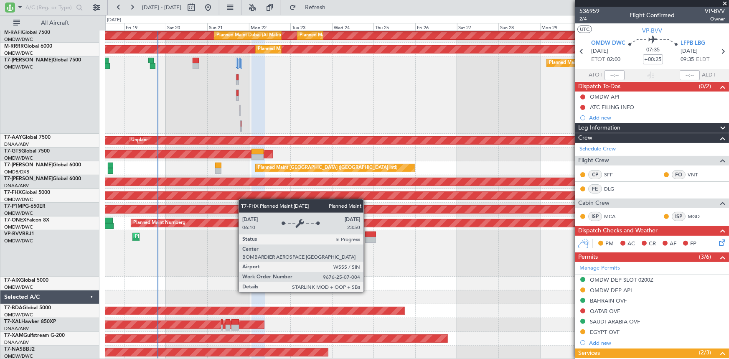
click at [243, 195] on div "Planned Maint [GEOGRAPHIC_DATA] (Seletar) Planned Maint [GEOGRAPHIC_DATA] (Al M…" at bounding box center [417, 160] width 624 height 400
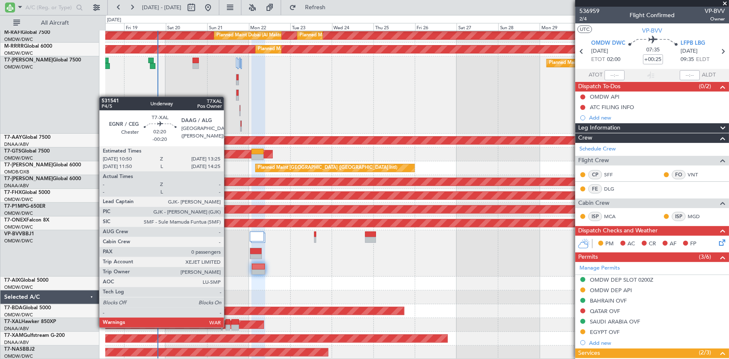
click at [228, 326] on div at bounding box center [228, 328] width 5 height 6
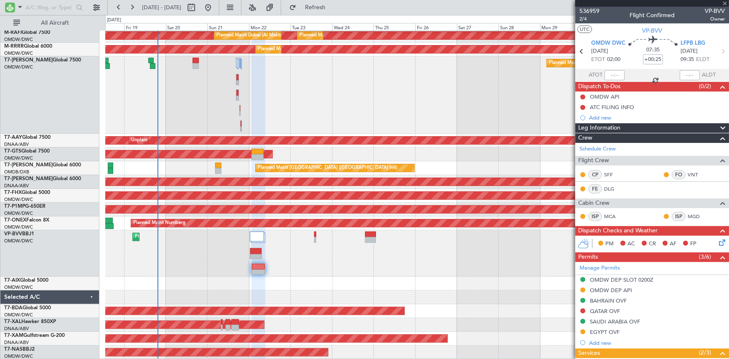
type input "-00:20"
type input "0"
